Goal: Transaction & Acquisition: Purchase product/service

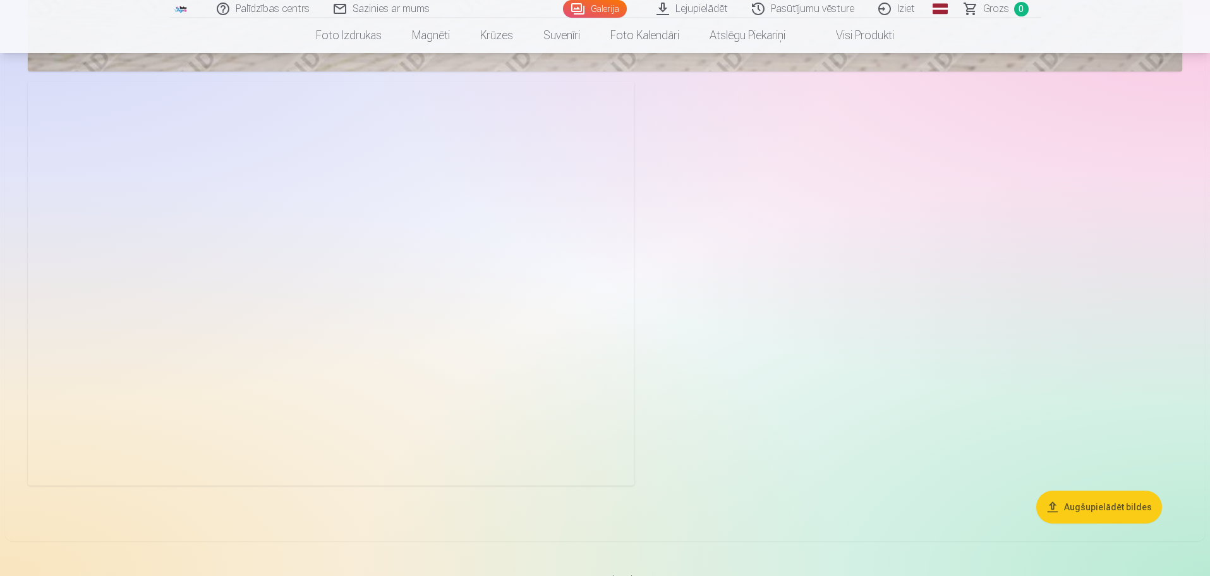
scroll to position [4548, 0]
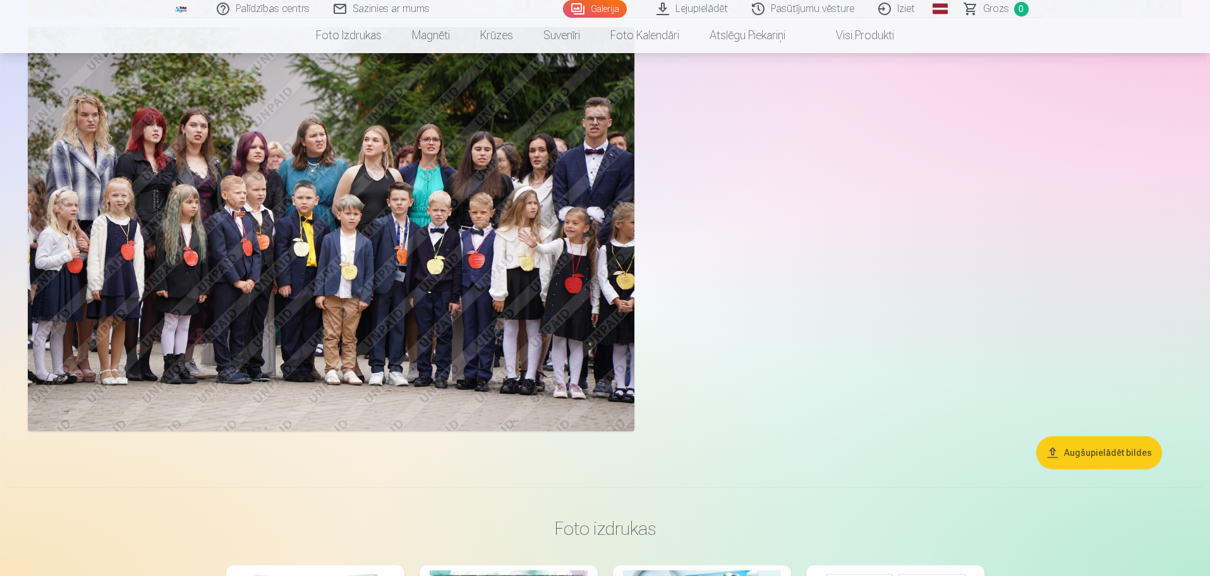
click at [373, 286] on img at bounding box center [331, 229] width 606 height 404
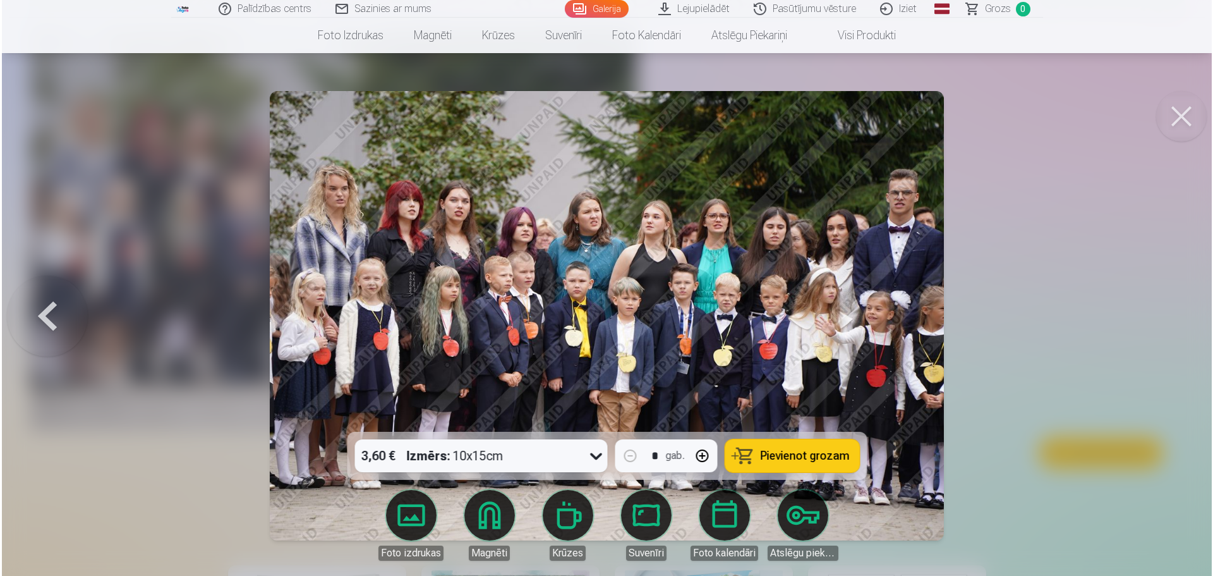
scroll to position [4559, 0]
click at [478, 242] on img at bounding box center [607, 315] width 674 height 449
click at [448, 224] on img at bounding box center [607, 315] width 674 height 449
click at [449, 224] on img at bounding box center [607, 315] width 674 height 449
click at [1187, 111] on button at bounding box center [1182, 116] width 51 height 51
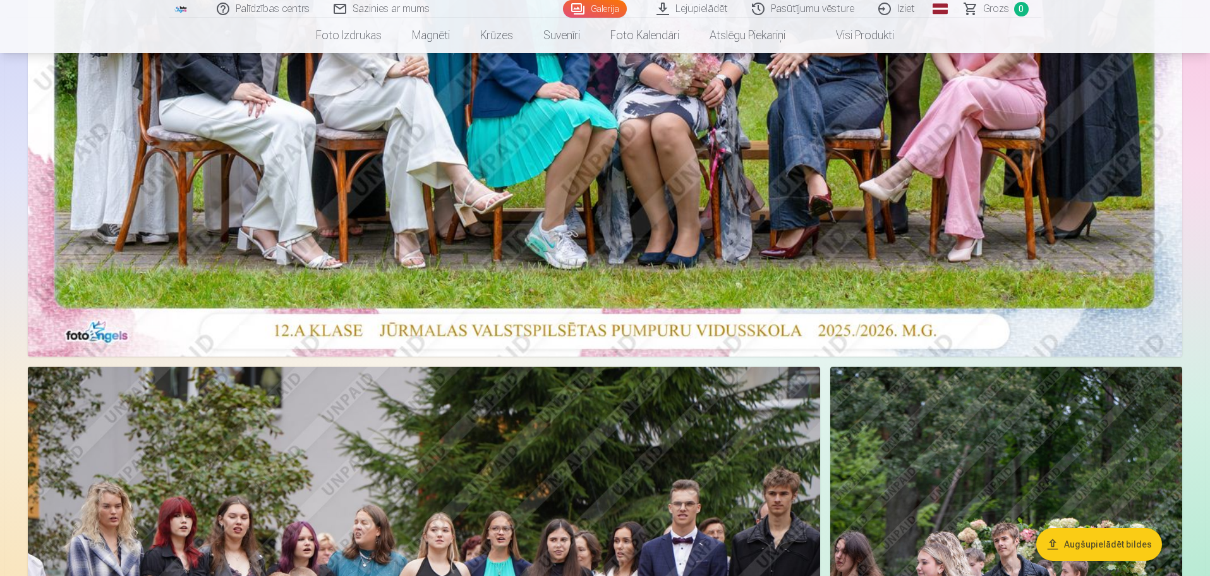
scroll to position [1642, 0]
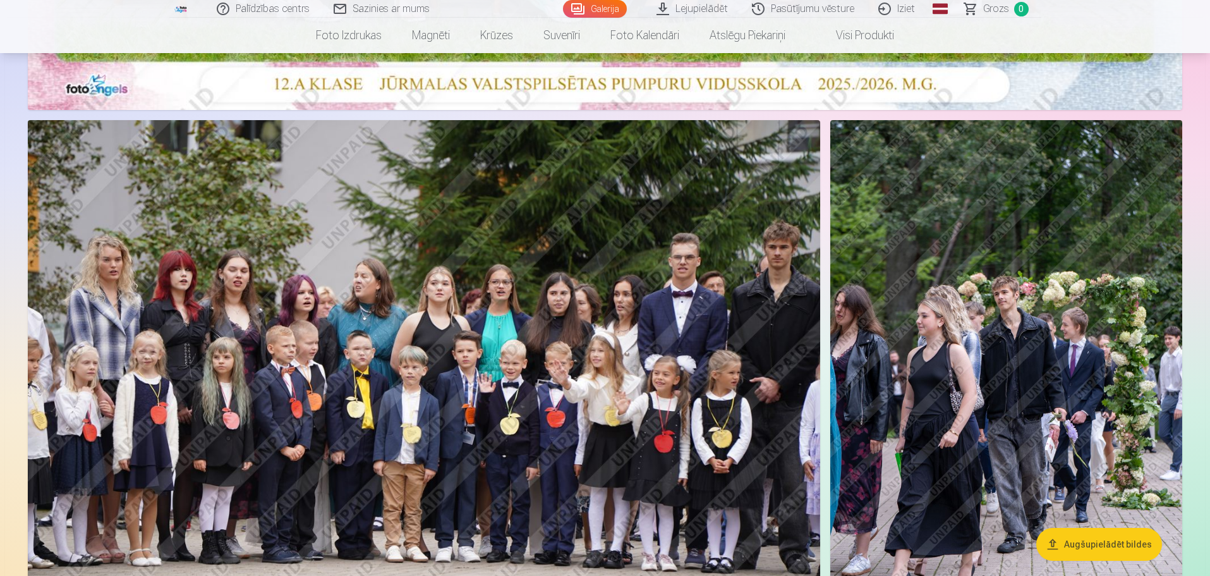
click at [937, 371] on img at bounding box center [1006, 384] width 352 height 528
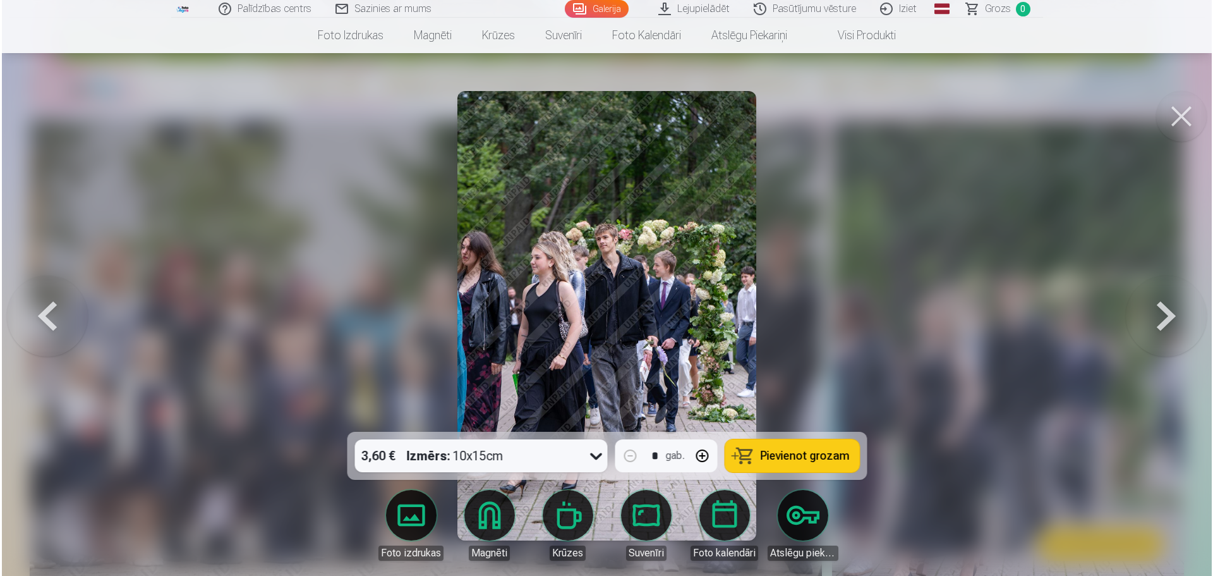
scroll to position [1581, 0]
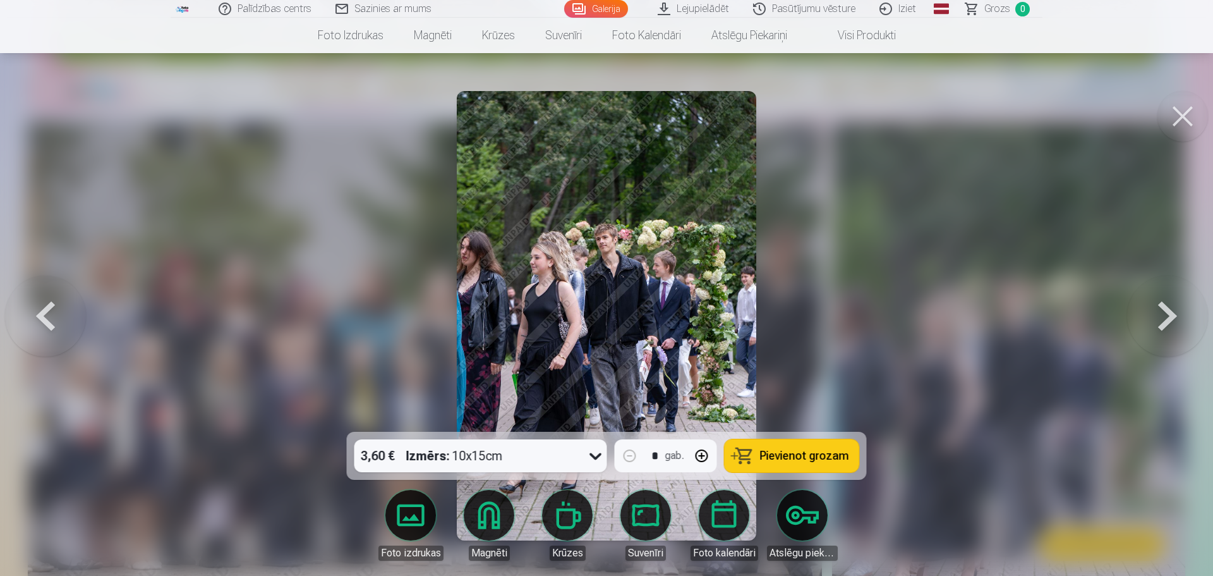
click at [1191, 109] on button at bounding box center [1182, 116] width 51 height 51
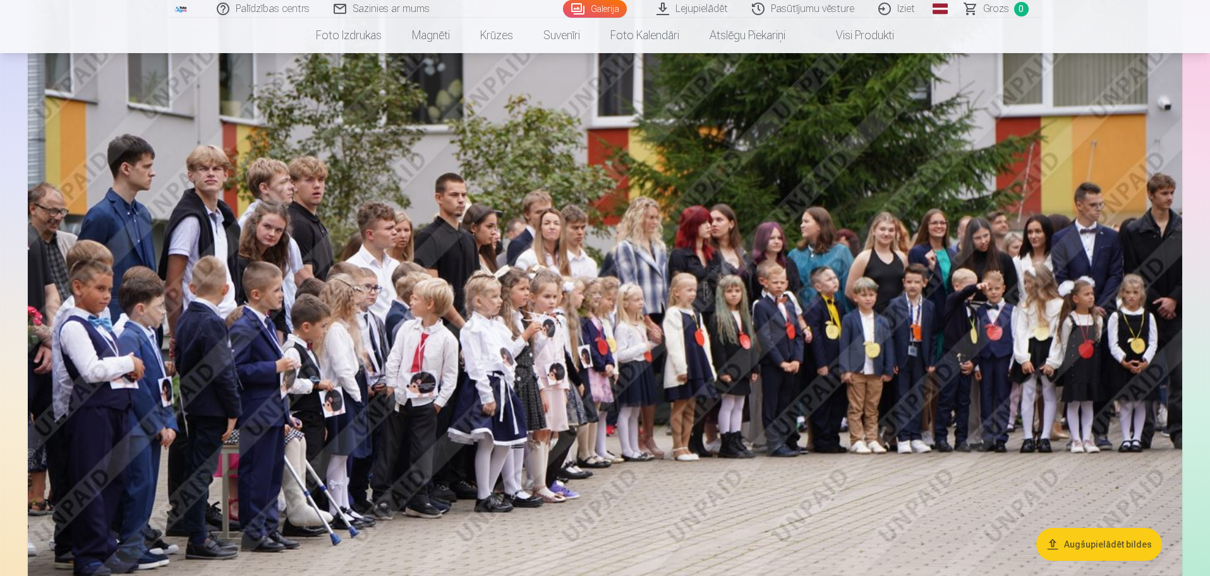
scroll to position [3980, 0]
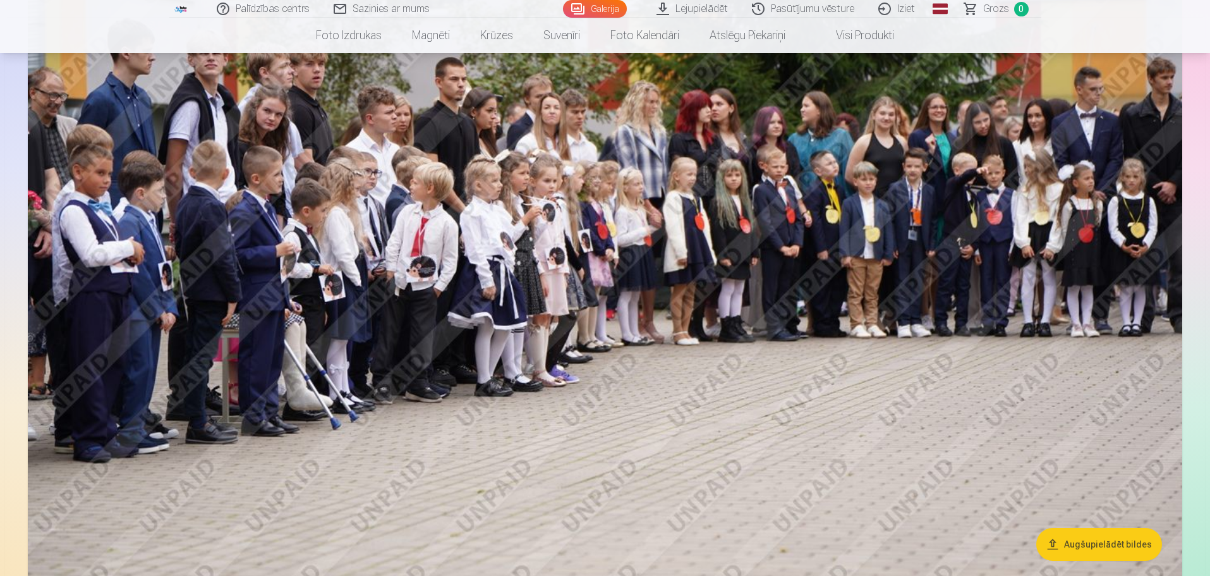
click at [1209, 297] on div "Augšupielādēt bildes Foto izdrukas Augstas kvalitātes fotoattēlu izdrukas 210 g…" at bounding box center [605, 151] width 1210 height 8262
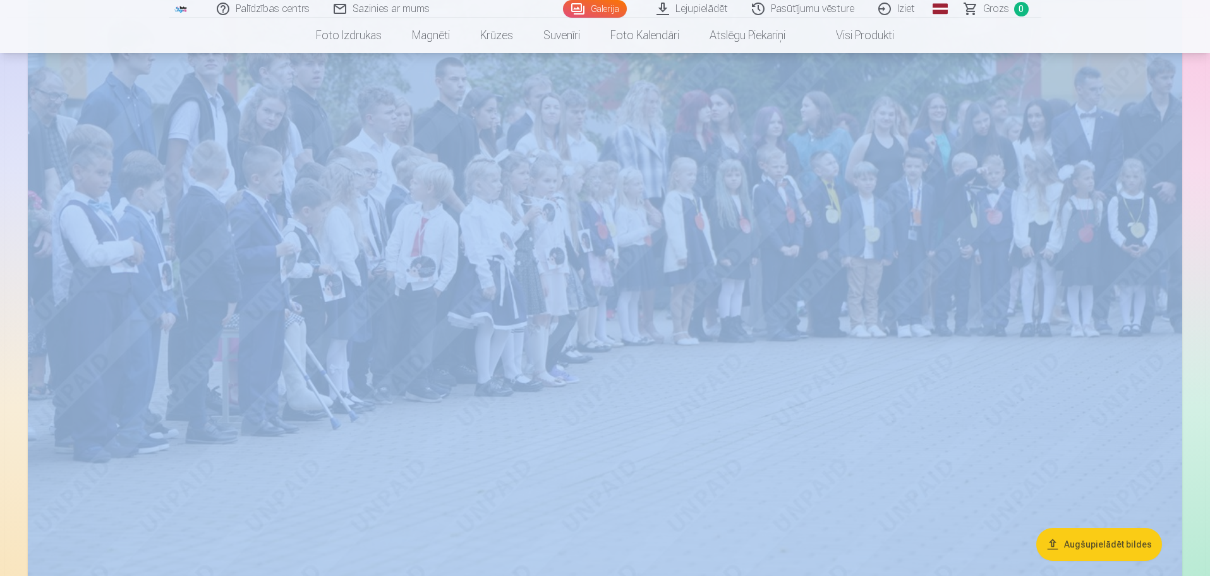
click at [1209, 297] on div "Augšupielādēt bildes Foto izdrukas Augstas kvalitātes fotoattēlu izdrukas 210 g…" at bounding box center [605, 151] width 1210 height 8262
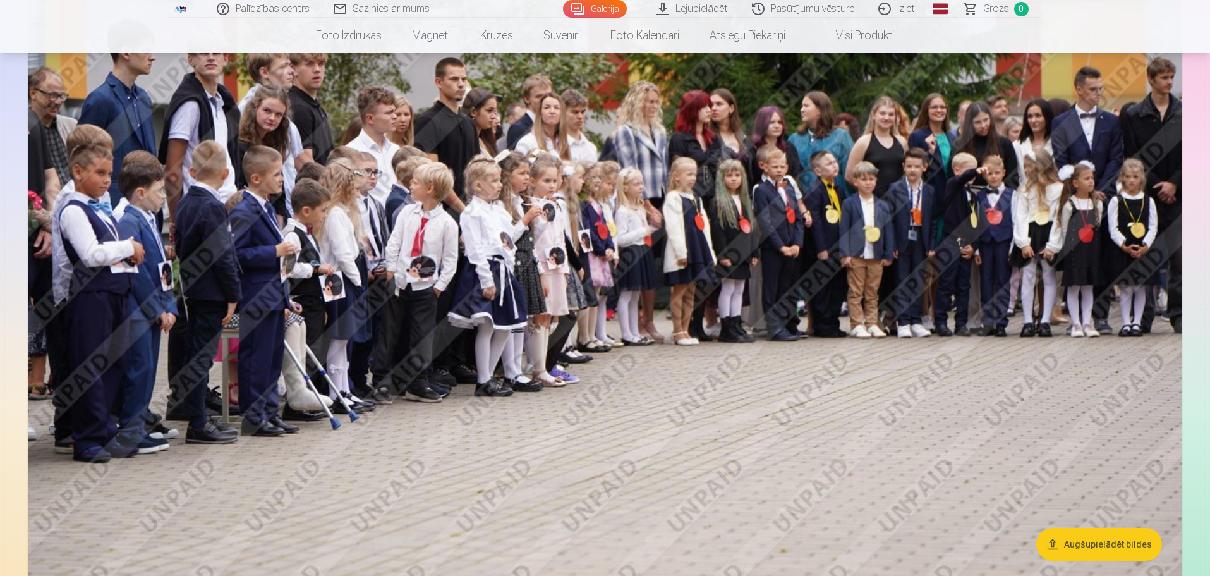
click at [1159, 33] on nav "Foto izdrukas Augstas kvalitātes fotoattēlu izdrukas 210 gsm papīrs, piesātināt…" at bounding box center [605, 35] width 1210 height 35
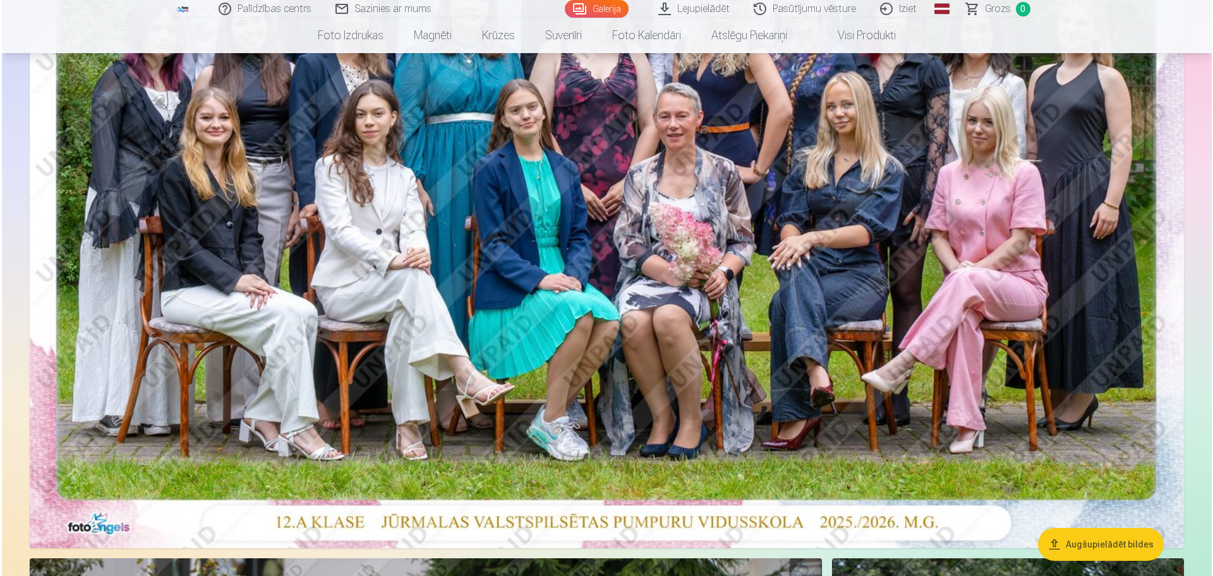
scroll to position [1137, 0]
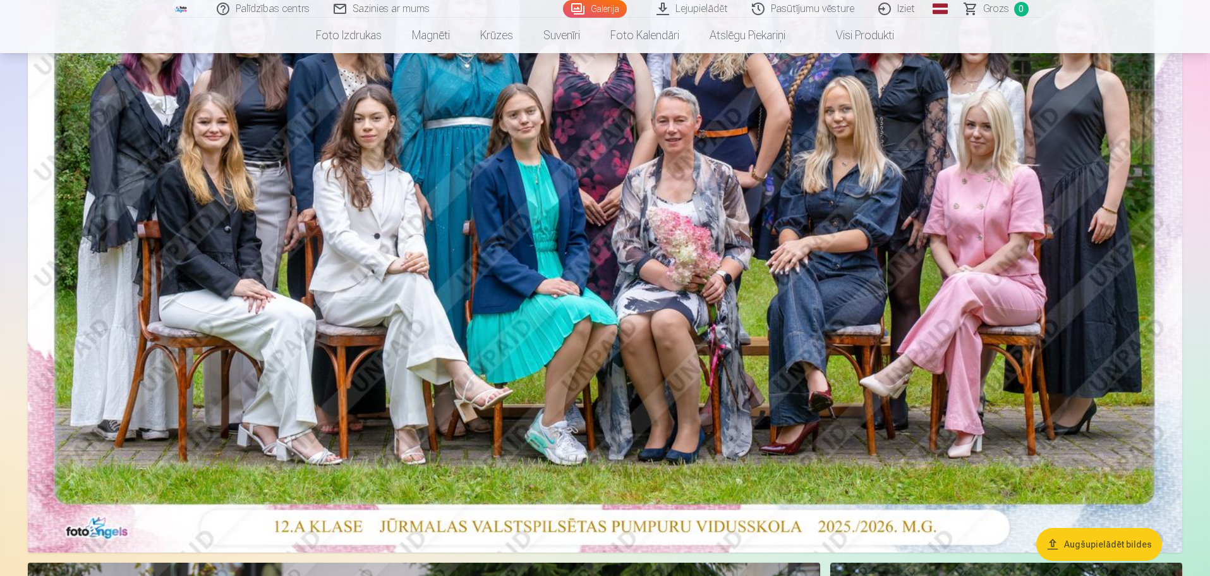
click at [855, 285] on img at bounding box center [605, 167] width 1154 height 770
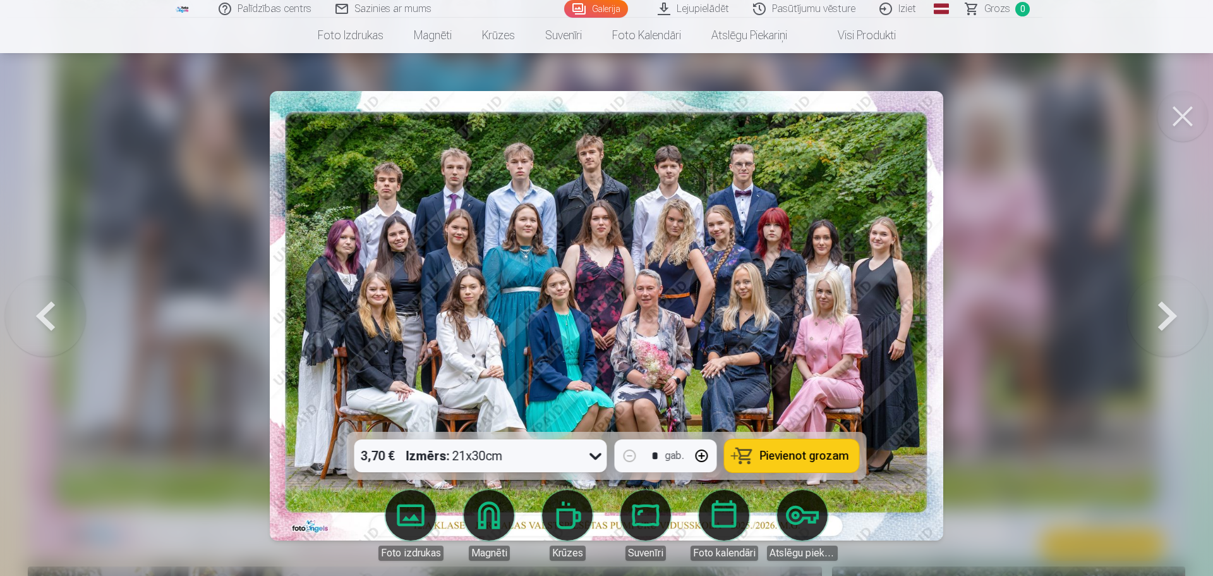
click at [538, 460] on div "3,70 € Izmērs : 21x30cm" at bounding box center [468, 455] width 229 height 33
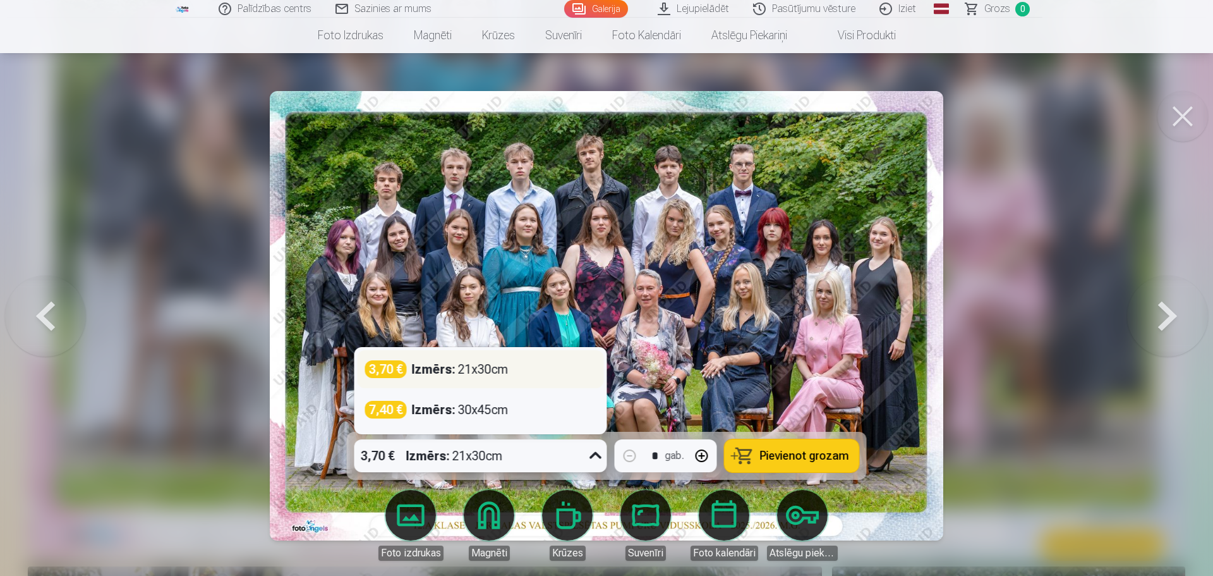
click at [524, 368] on div "3,70 € Izmērs : 21x30cm" at bounding box center [480, 369] width 231 height 18
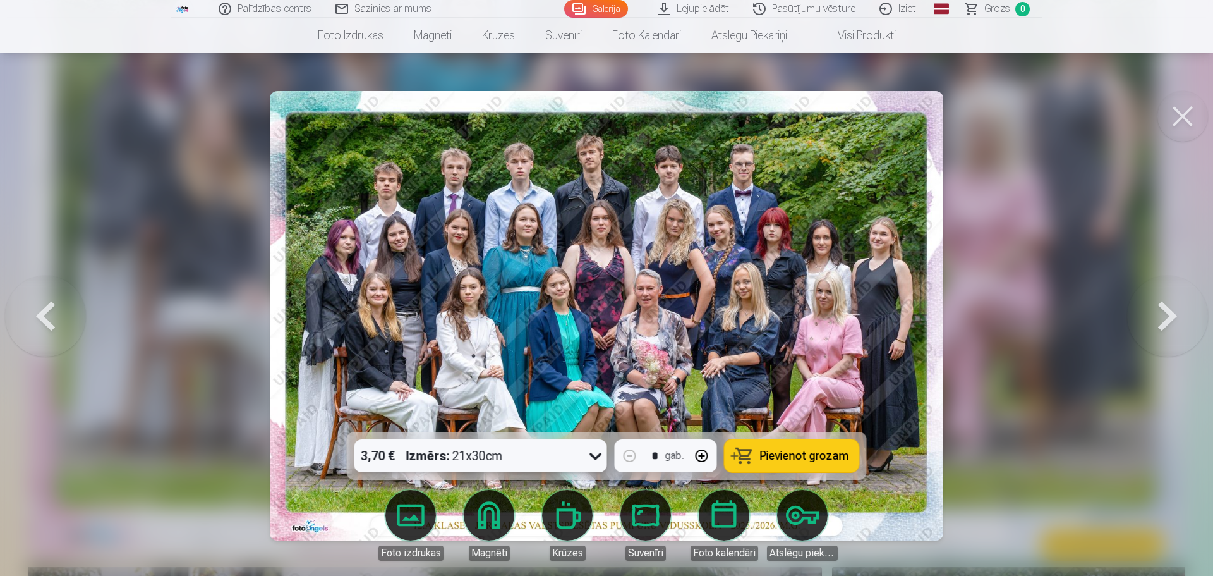
click at [809, 452] on span "Pievienot grozam" at bounding box center [804, 455] width 89 height 11
click at [1190, 111] on button at bounding box center [1182, 116] width 51 height 51
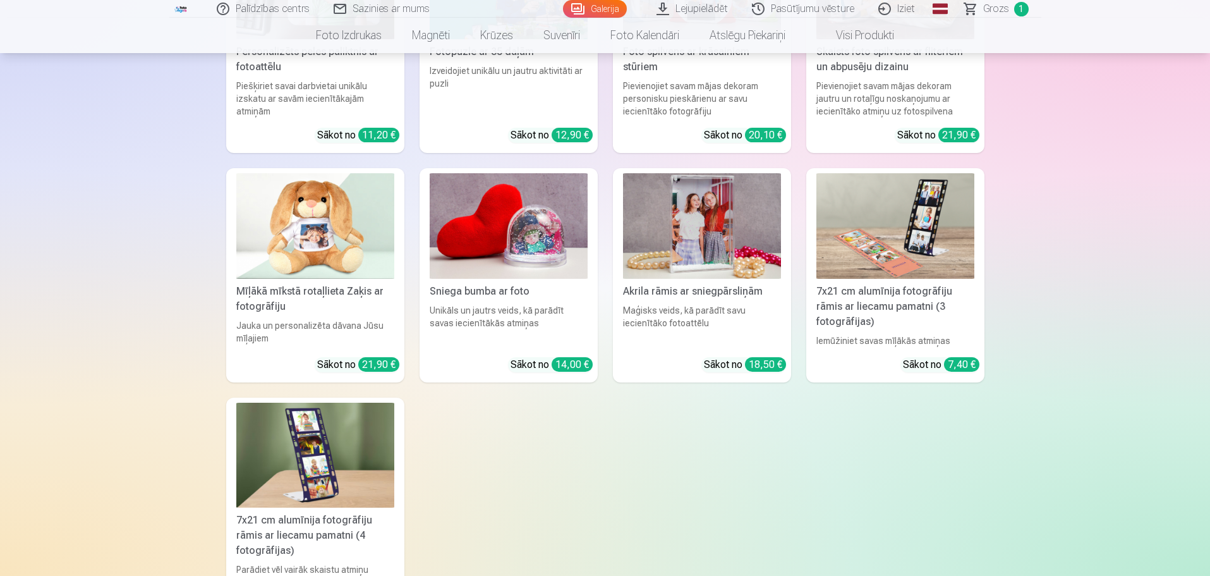
scroll to position [6696, 0]
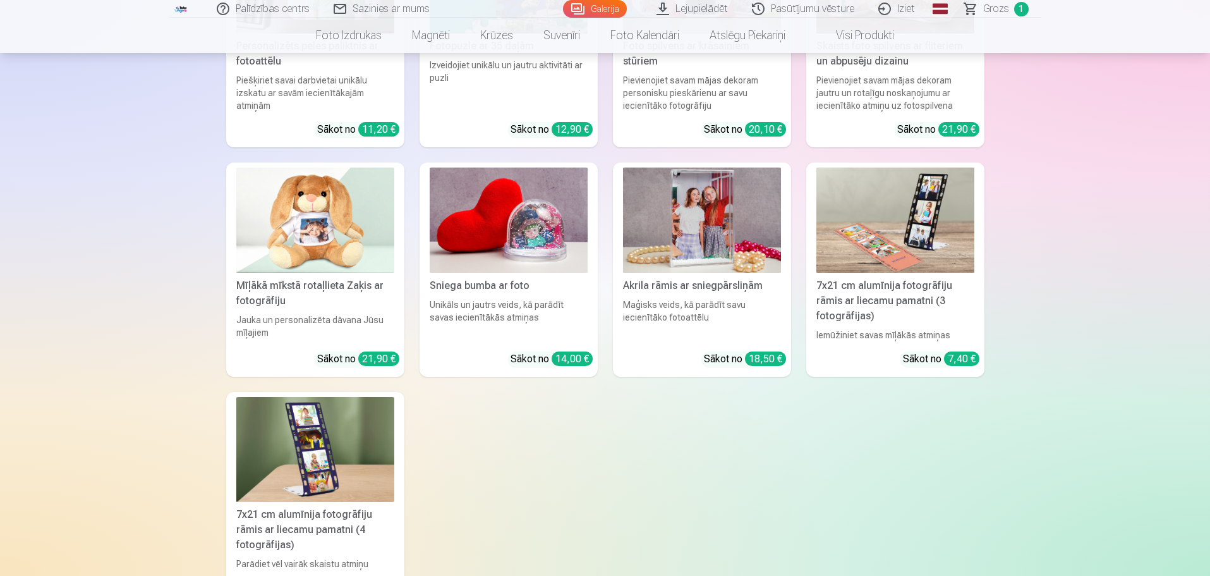
drag, startPoint x: 1208, startPoint y: 486, endPoint x: 1212, endPoint y: 526, distance: 39.9
drag, startPoint x: 1210, startPoint y: 486, endPoint x: 1203, endPoint y: 455, distance: 31.7
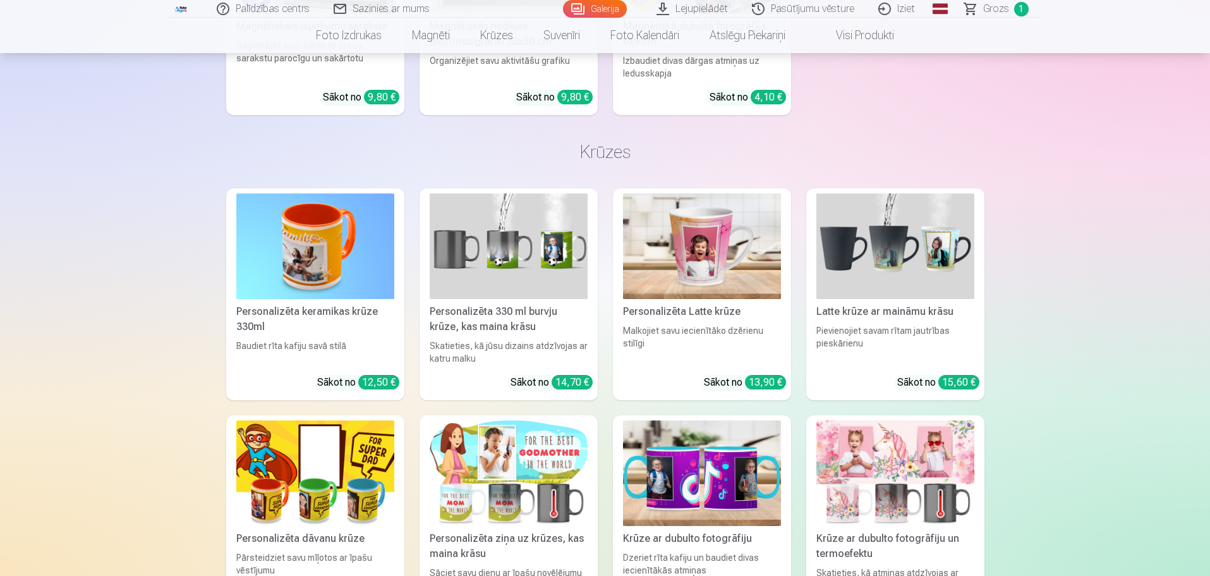
scroll to position [5185, 0]
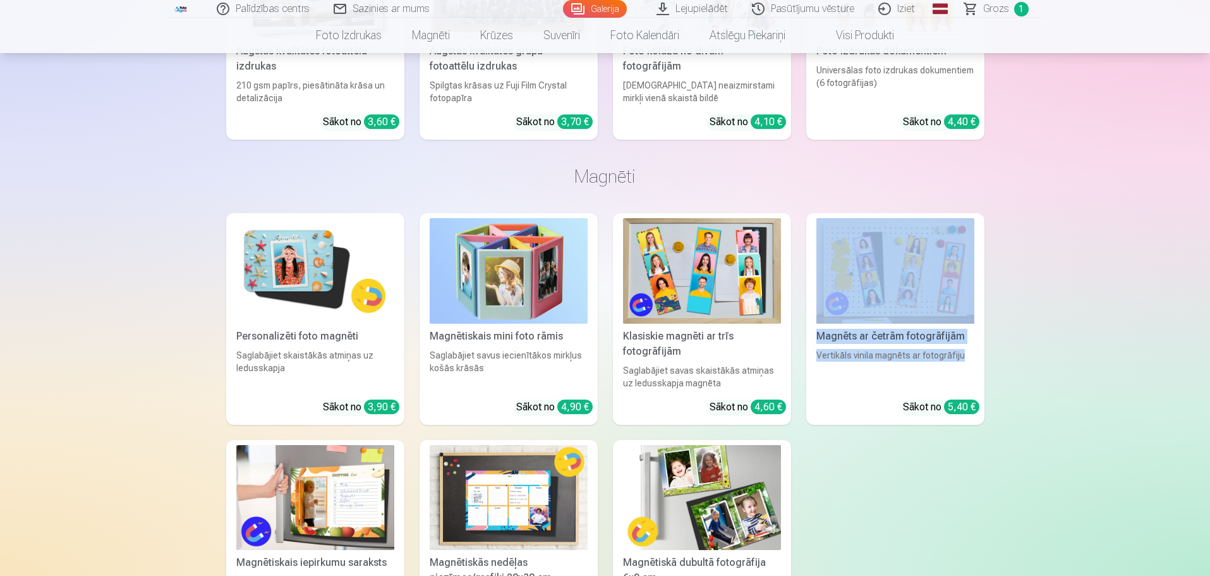
drag, startPoint x: 1209, startPoint y: 365, endPoint x: 1212, endPoint y: 315, distance: 49.4
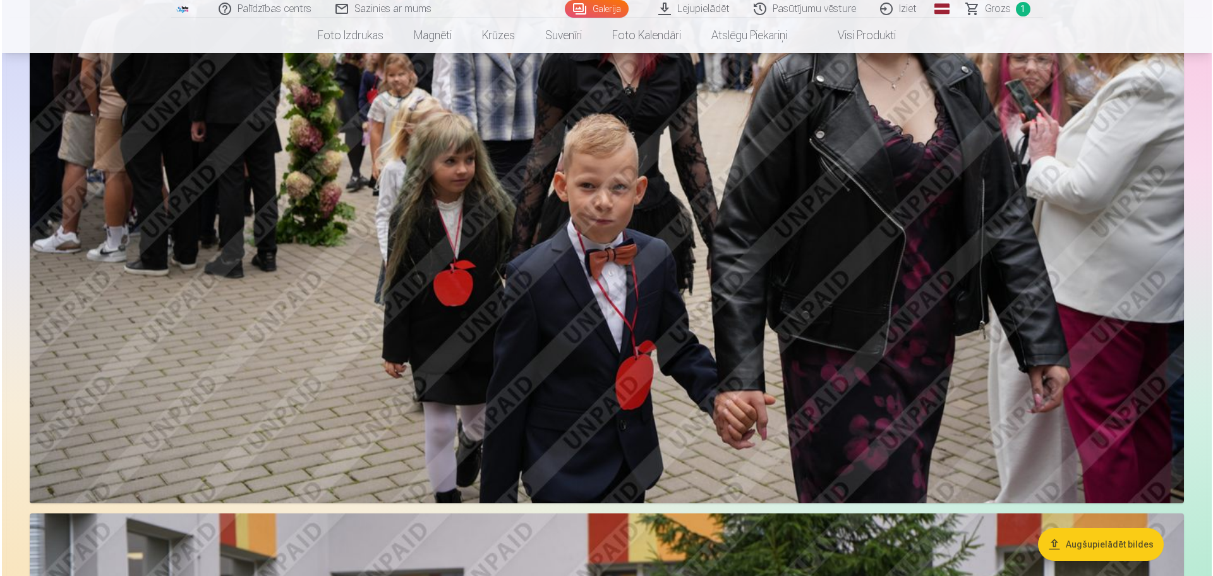
scroll to position [3290, 0]
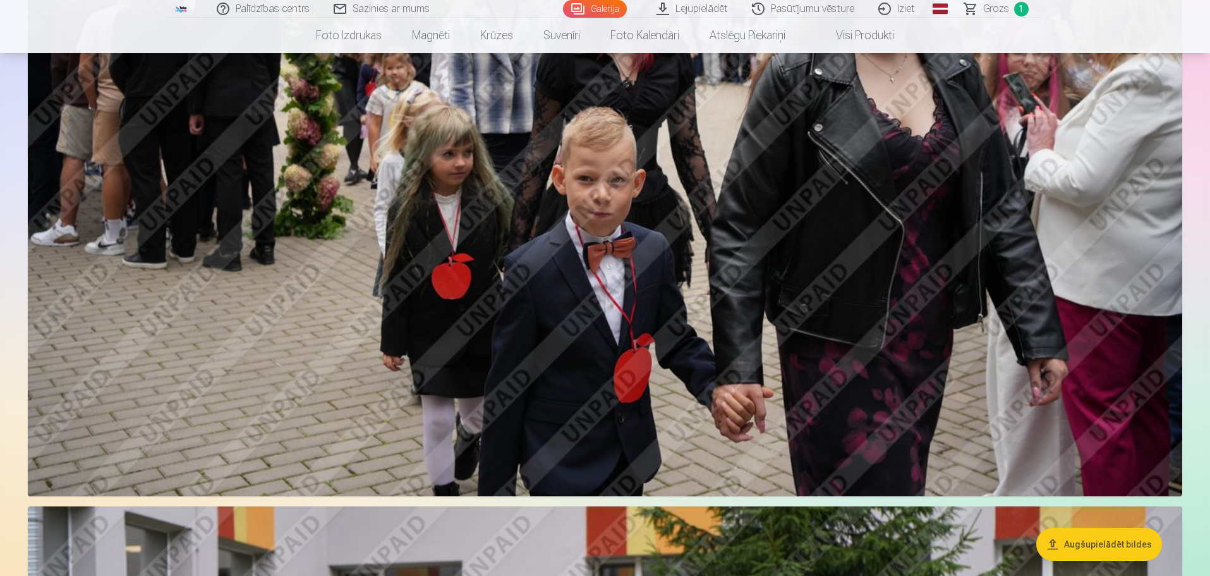
click at [775, 401] on img at bounding box center [605, 110] width 1154 height 769
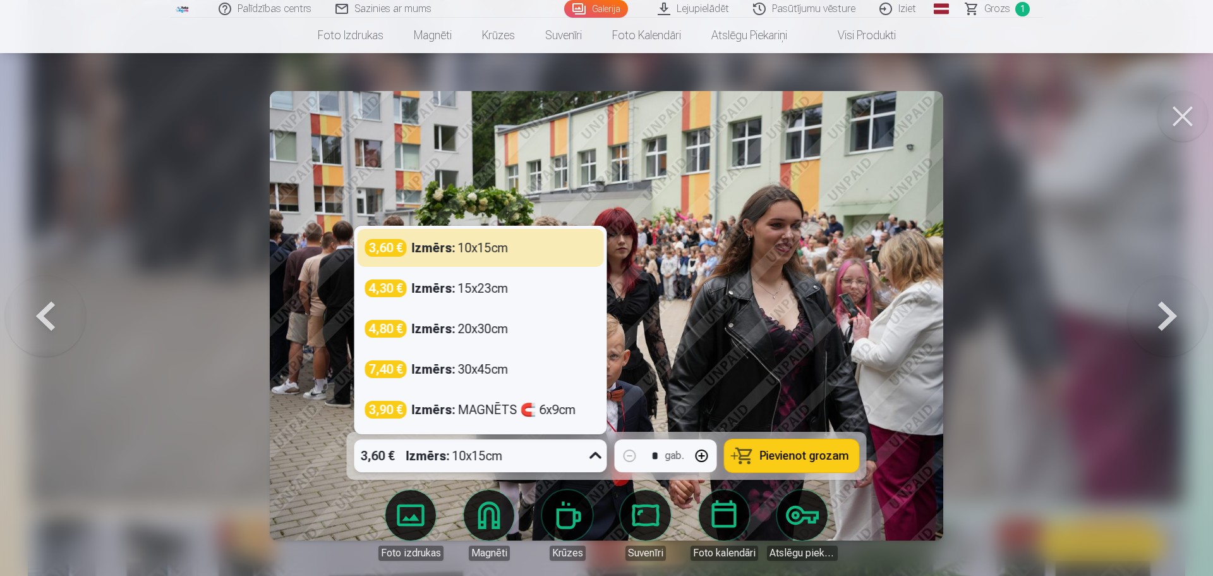
click at [530, 455] on div "3,60 € Izmērs : 10x15cm" at bounding box center [468, 455] width 229 height 33
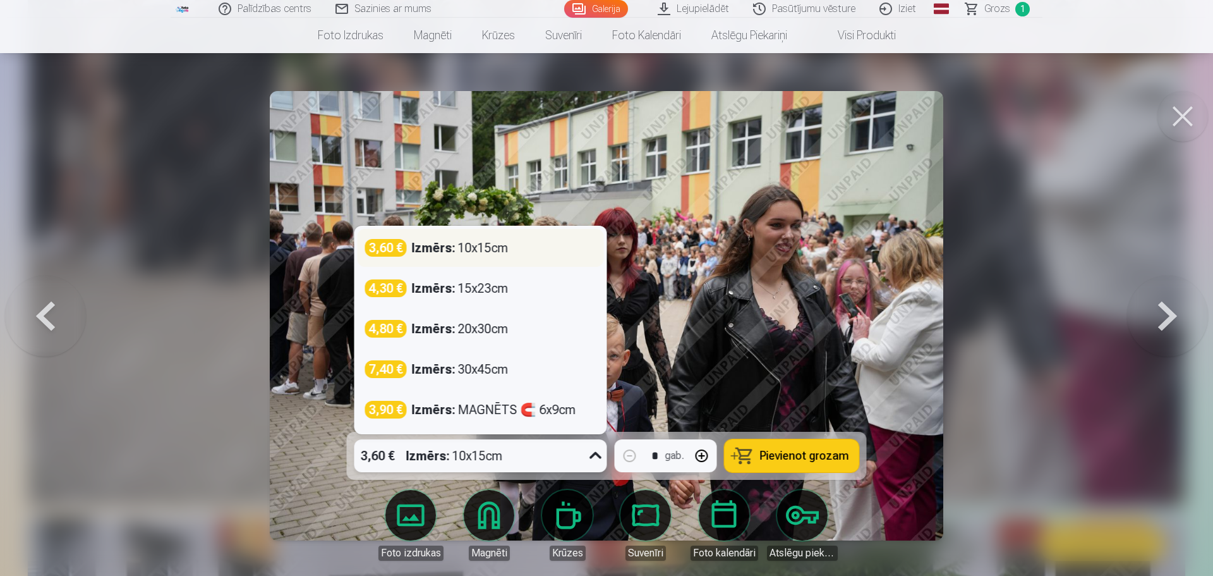
click at [445, 246] on strong "Izmērs :" at bounding box center [434, 248] width 44 height 18
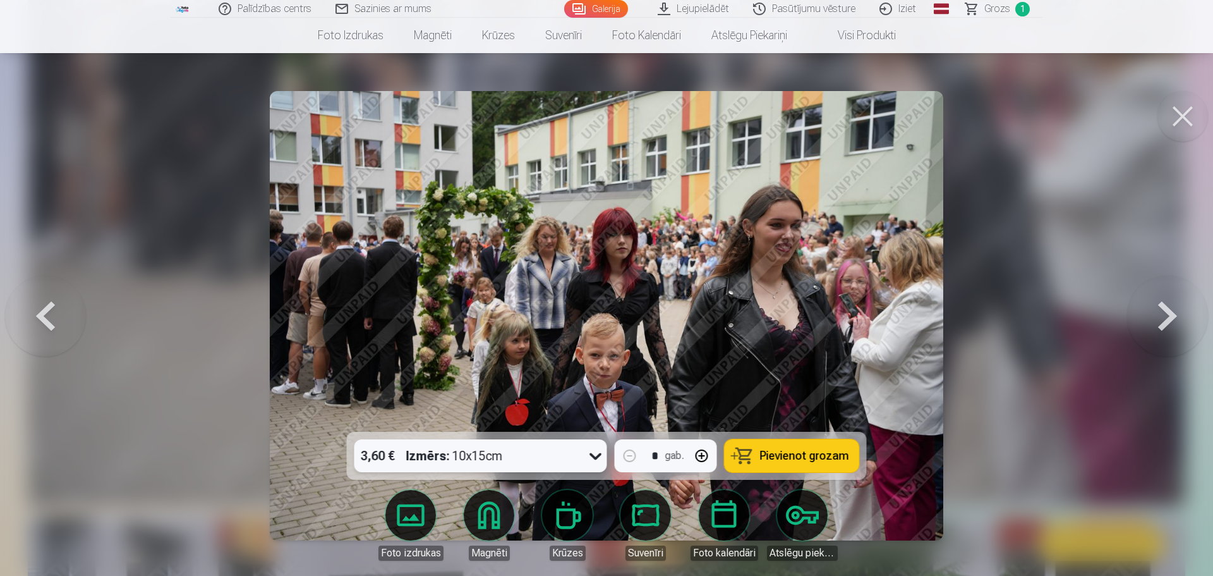
click at [790, 457] on span "Pievienot grozam" at bounding box center [804, 455] width 89 height 11
click at [1184, 108] on button at bounding box center [1182, 116] width 51 height 51
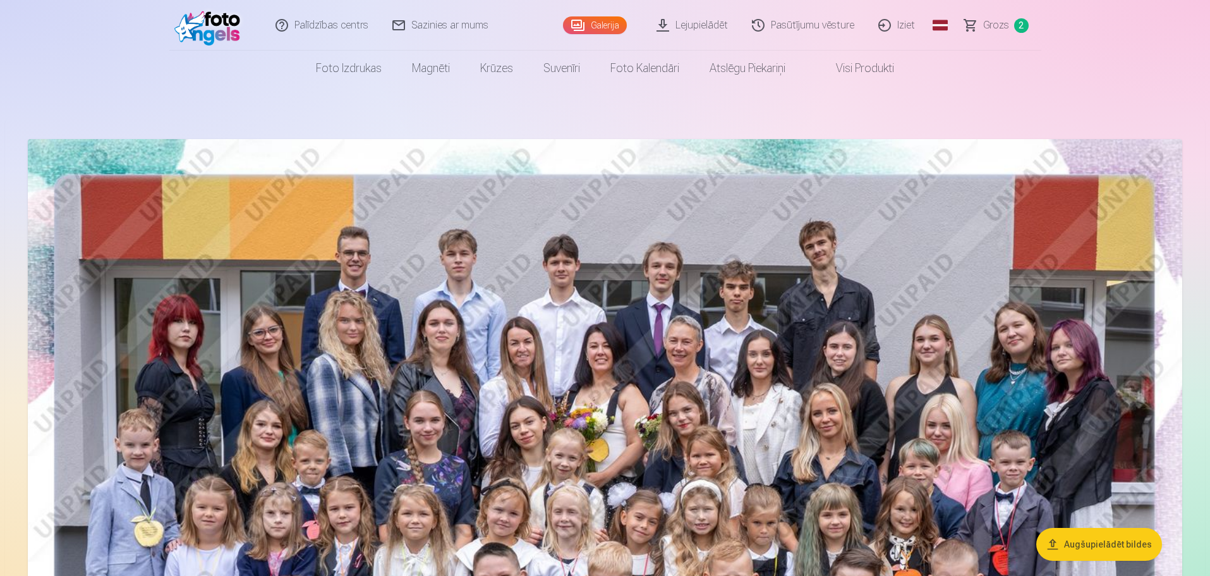
click at [992, 23] on span "Grozs" at bounding box center [996, 25] width 26 height 15
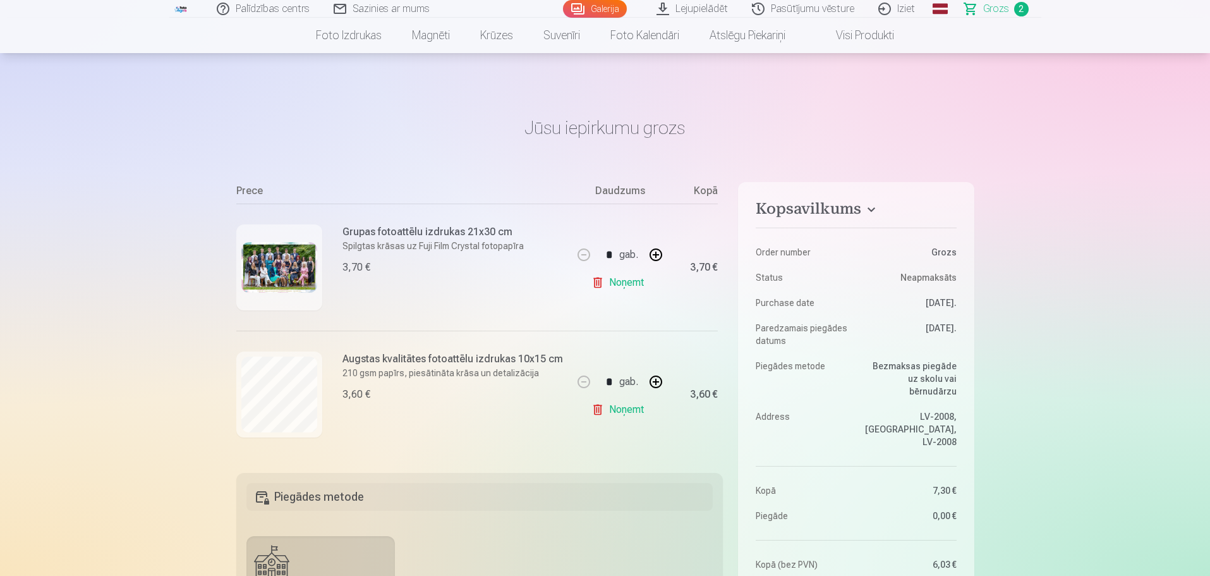
scroll to position [316, 0]
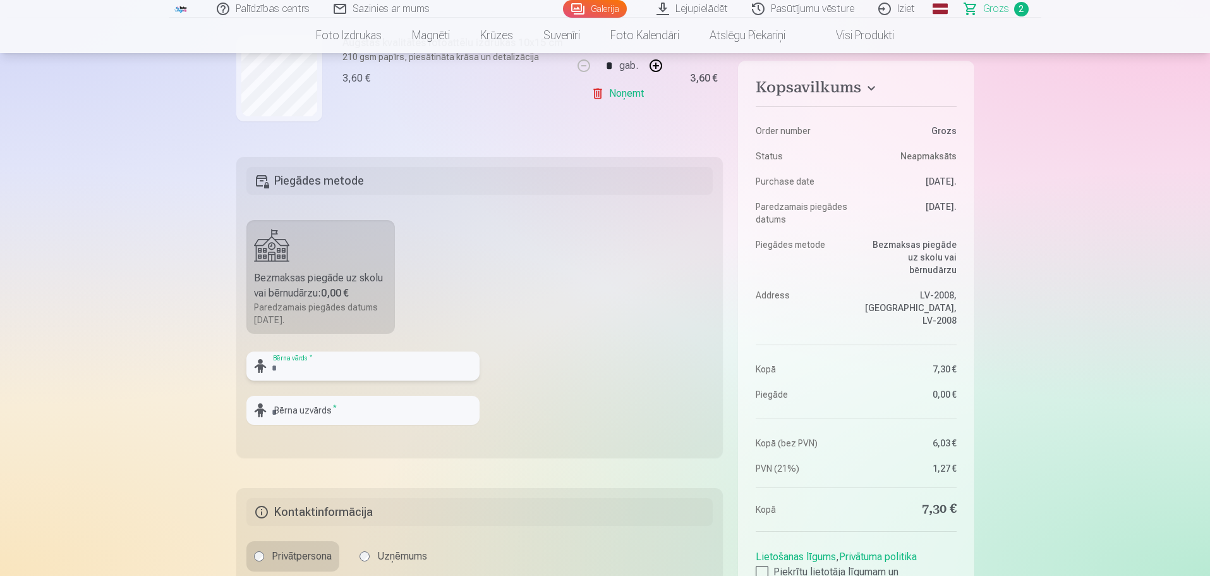
click at [336, 368] on input "text" at bounding box center [362, 365] width 233 height 29
type input "*****"
click at [325, 411] on input "text" at bounding box center [362, 409] width 233 height 29
type input "*****"
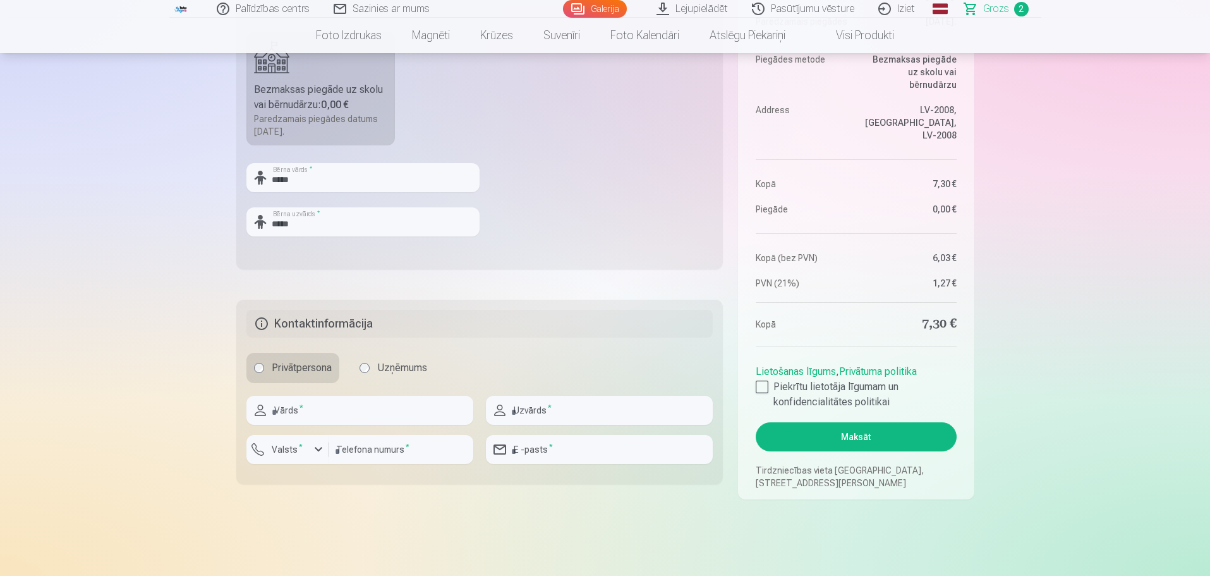
scroll to position [505, 0]
click at [322, 406] on input "text" at bounding box center [359, 408] width 227 height 29
type input "******"
click at [530, 407] on input "text" at bounding box center [599, 408] width 227 height 29
type input "*******"
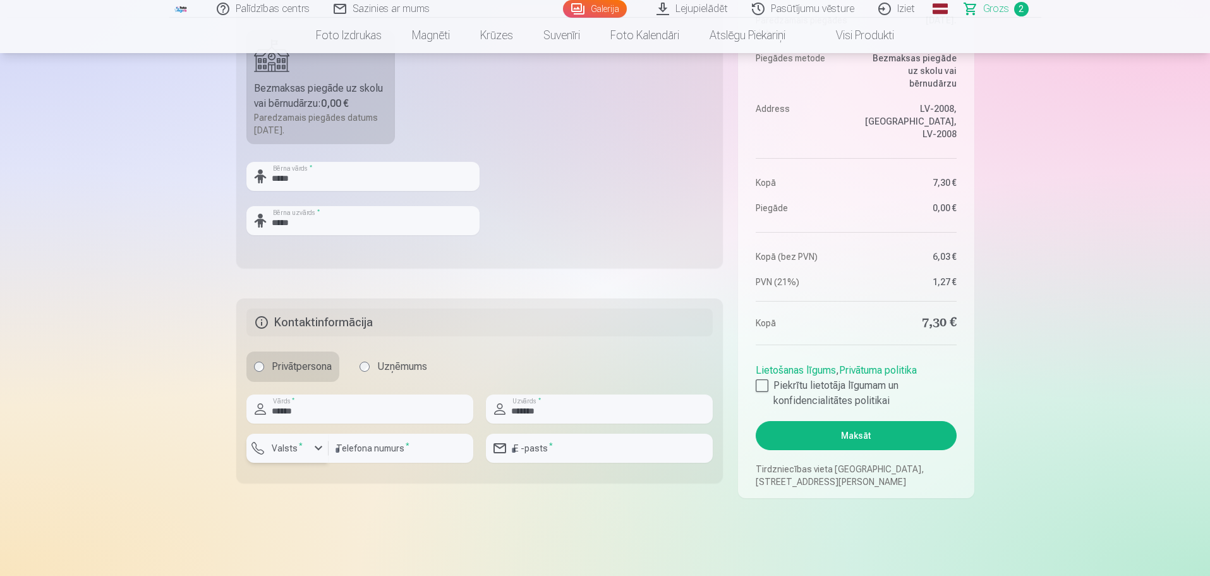
click at [304, 445] on label "Valsts *" at bounding box center [287, 448] width 41 height 13
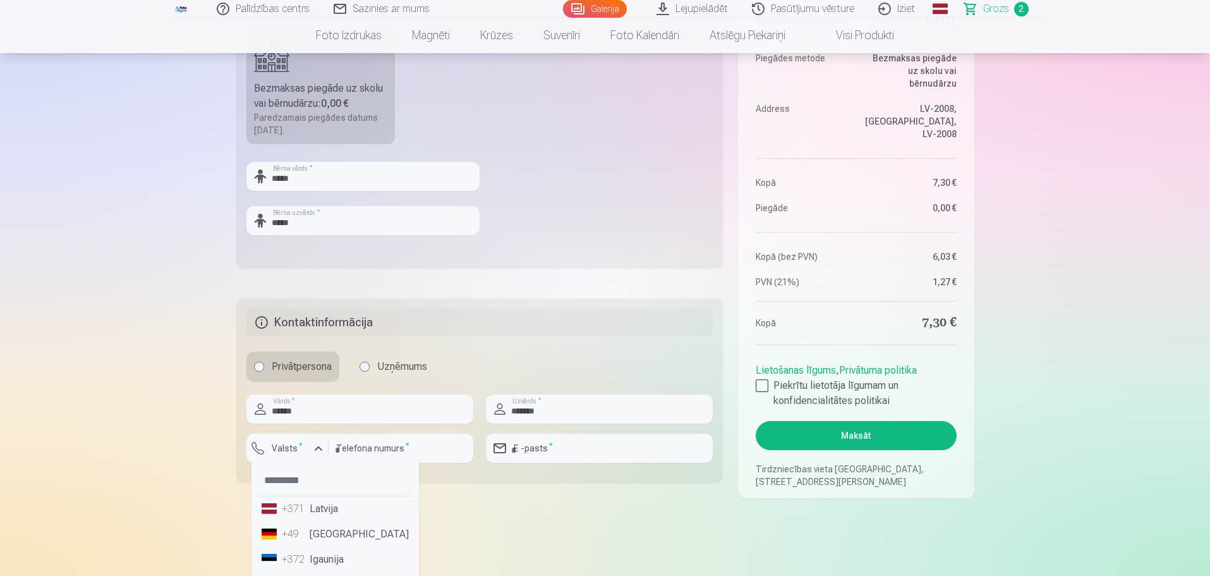
click at [304, 510] on div "+371" at bounding box center [294, 508] width 25 height 15
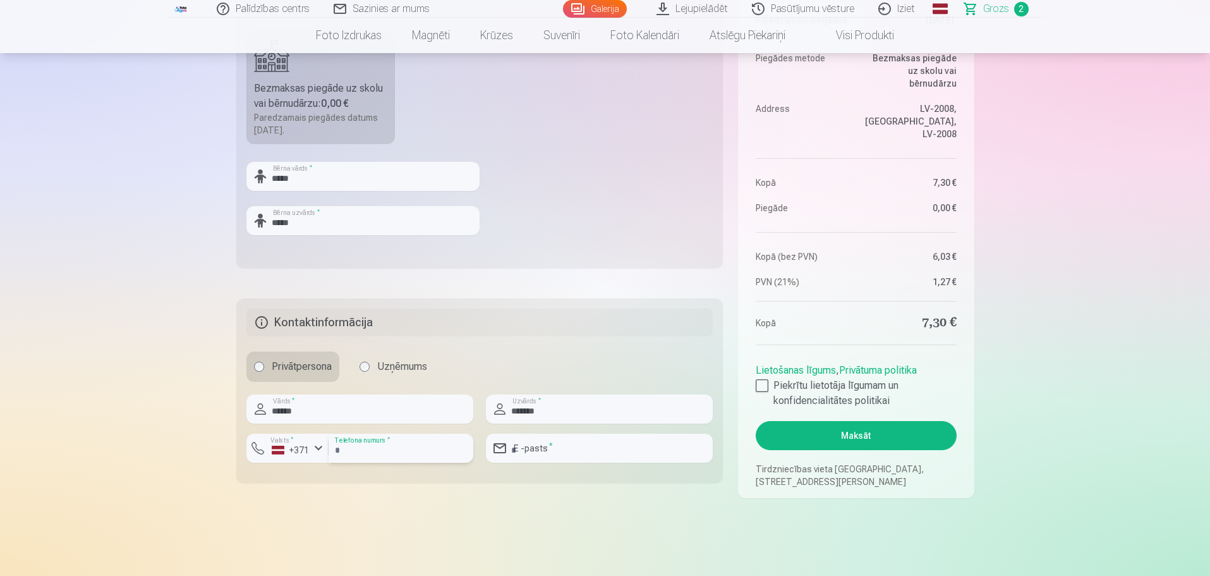
click at [360, 455] on input "number" at bounding box center [400, 447] width 145 height 29
type input "********"
click at [564, 448] on input "email" at bounding box center [599, 447] width 227 height 29
type input "**********"
click at [637, 494] on div "Kopsavilkums Order number Grozs Status Neapmaksāts Purchase date 10.09.2025. Pa…" at bounding box center [605, 81] width 738 height 834
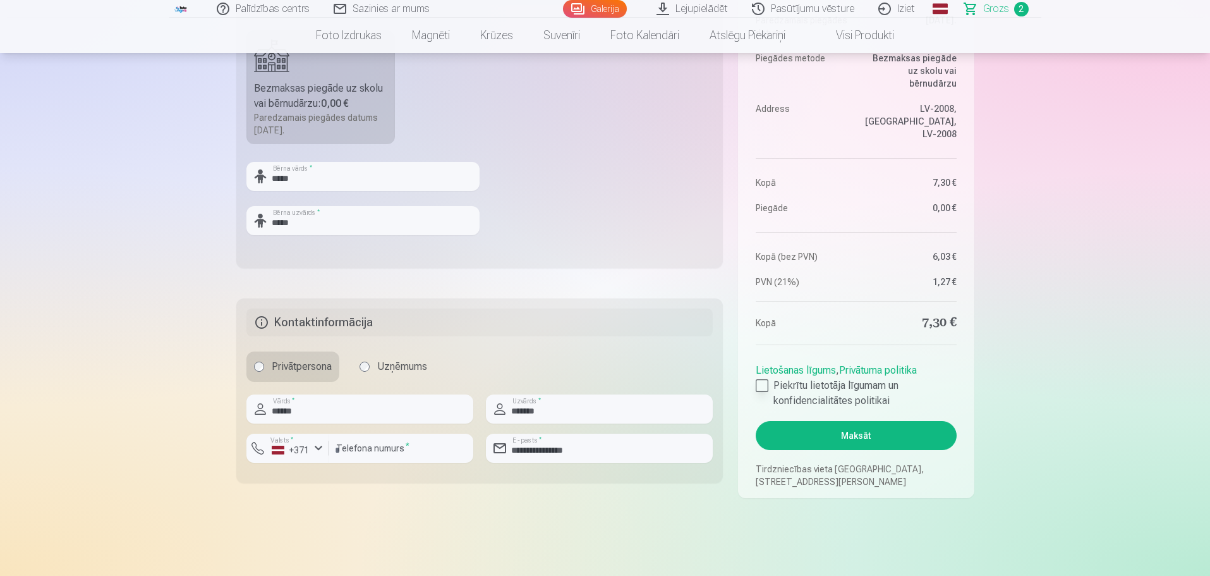
click at [768, 380] on label "Piekrītu lietotāja līgumam un konfidencialitātes politikai" at bounding box center [856, 393] width 200 height 30
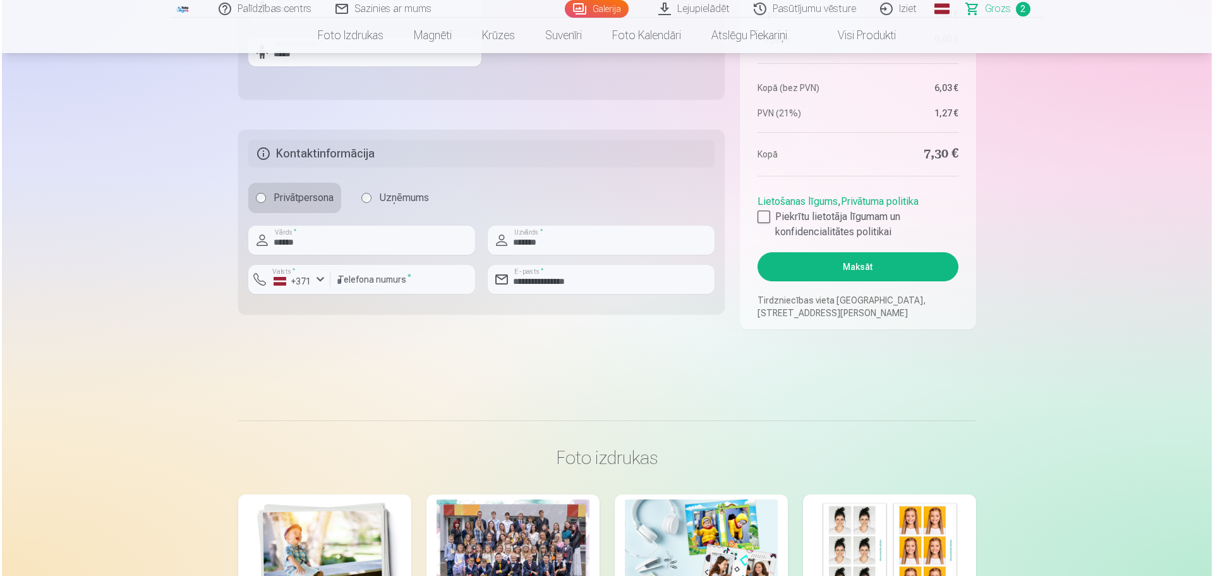
scroll to position [758, 0]
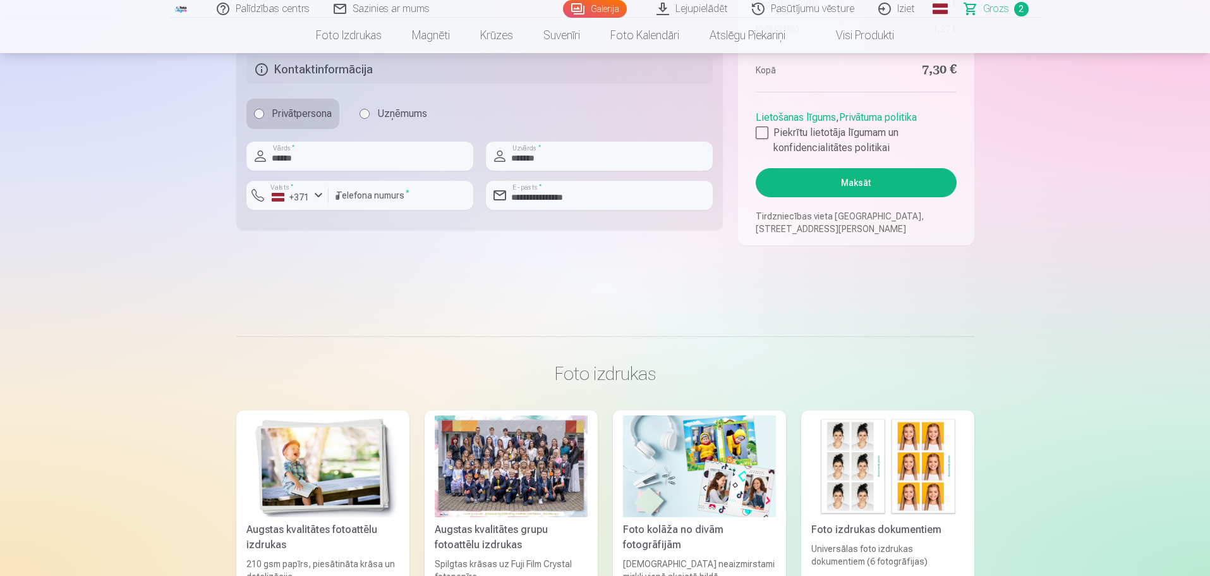
click at [863, 183] on button "Maksāt" at bounding box center [856, 182] width 200 height 29
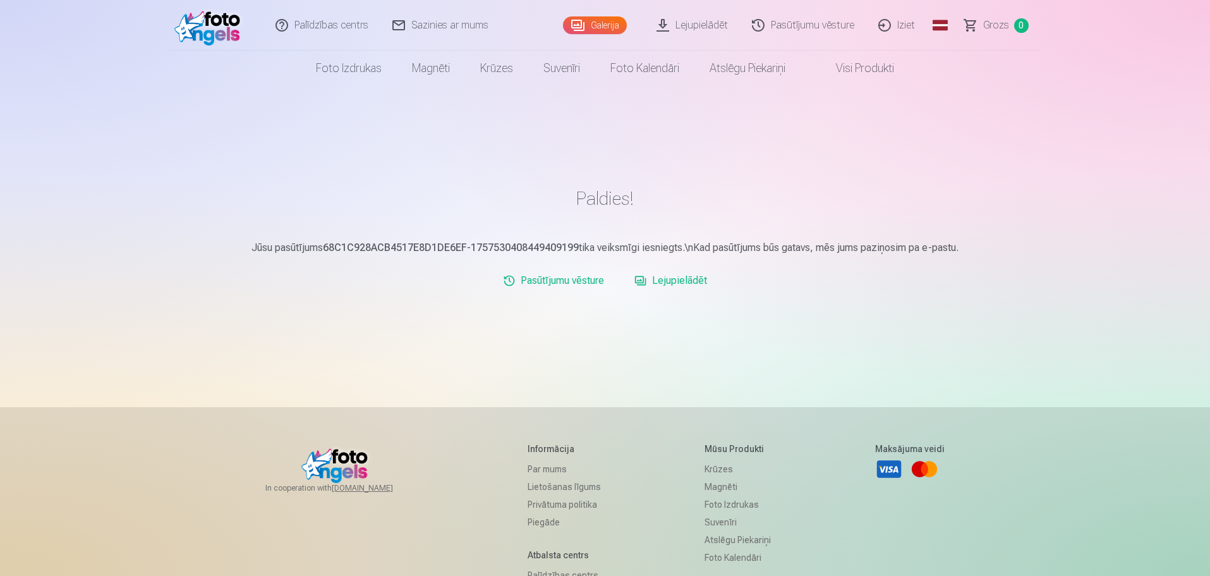
click at [798, 25] on link "Pasūtījumu vēsture" at bounding box center [803, 25] width 126 height 51
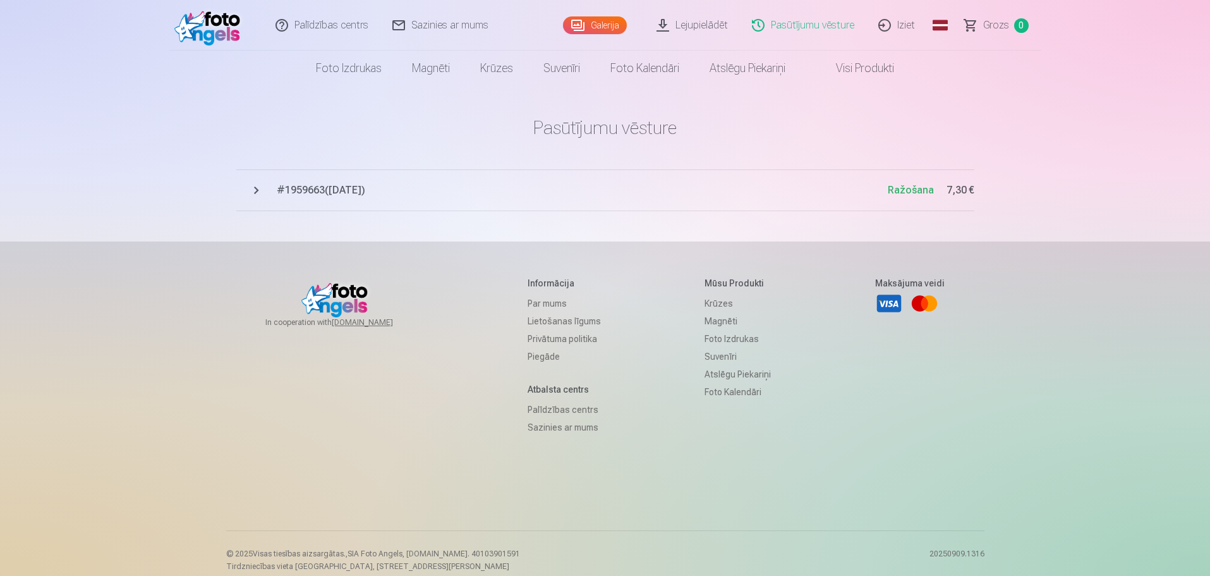
click at [345, 190] on span "# 1959663 ( 10.09.2025 )" at bounding box center [582, 190] width 611 height 15
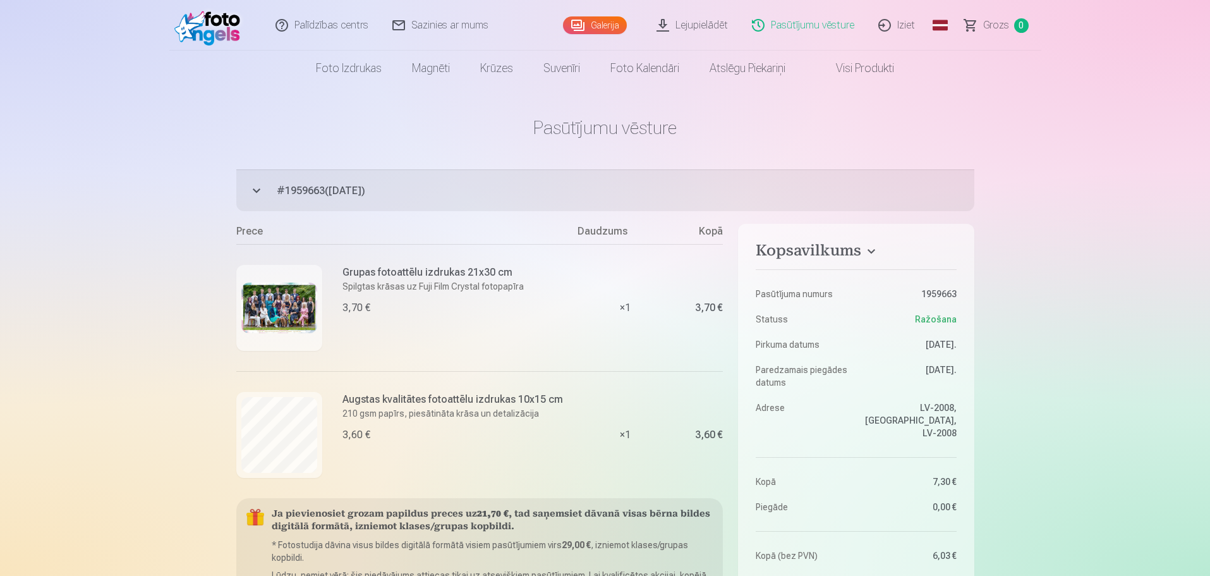
click at [910, 33] on link "Iziet" at bounding box center [897, 25] width 61 height 51
